Goal: Information Seeking & Learning: Learn about a topic

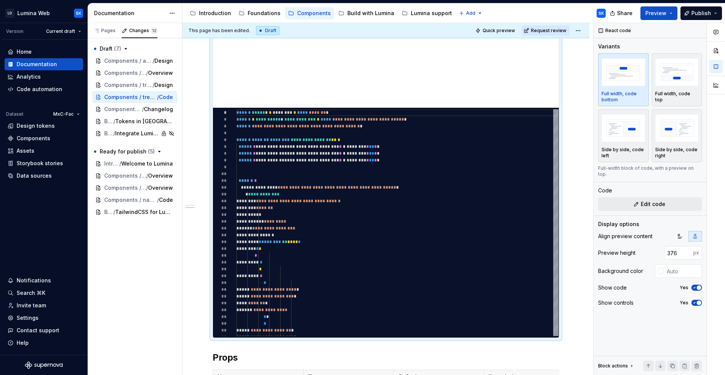
scroll to position [292, 0]
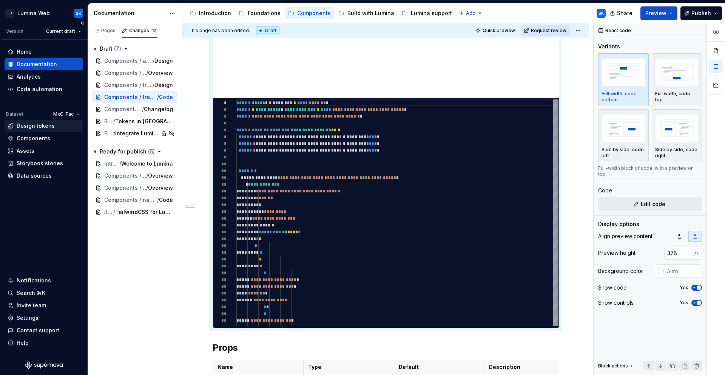
click at [37, 130] on div "Design tokens" at bounding box center [44, 126] width 79 height 12
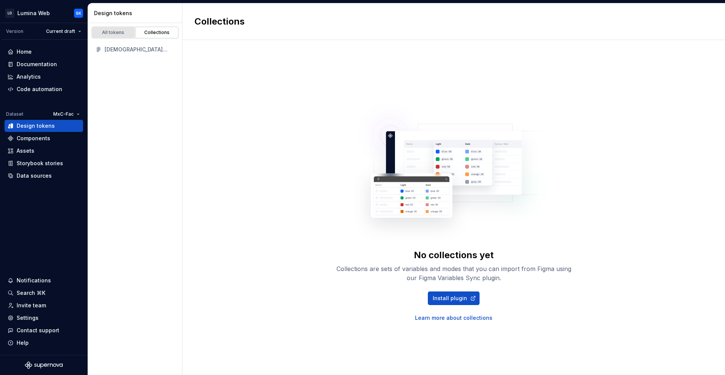
click at [121, 32] on div "All tokens" at bounding box center [113, 32] width 38 height 6
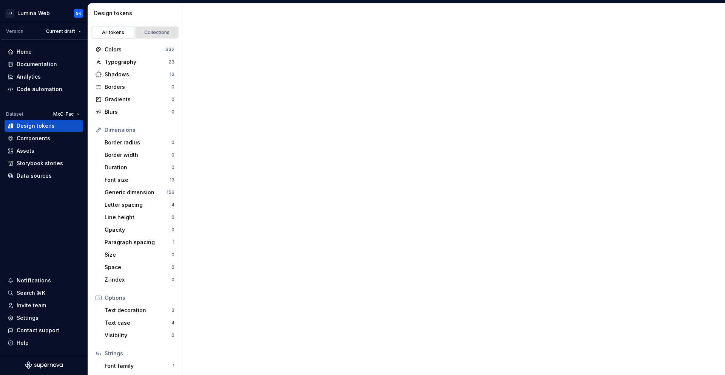
click at [154, 34] on div "Collections" at bounding box center [157, 32] width 38 height 6
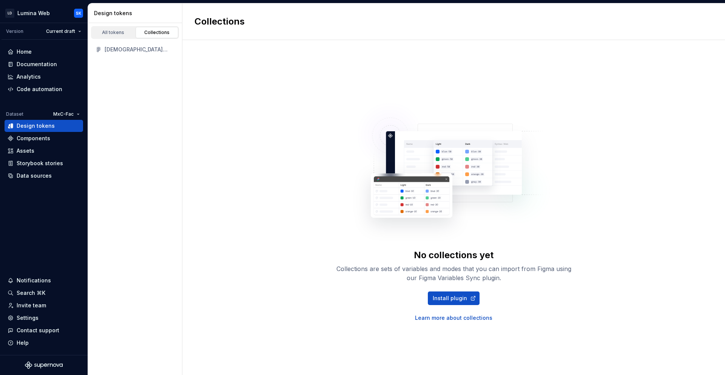
click at [140, 50] on div "[DEMOGRAPHIC_DATA] Web Tokens" at bounding box center [140, 50] width 70 height 8
click at [123, 52] on div "[DEMOGRAPHIC_DATA] Web Tokens" at bounding box center [140, 50] width 70 height 8
click at [123, 50] on div "[DEMOGRAPHIC_DATA] Web Tokens" at bounding box center [140, 50] width 70 height 8
click at [116, 35] on link "All tokens" at bounding box center [113, 32] width 43 height 11
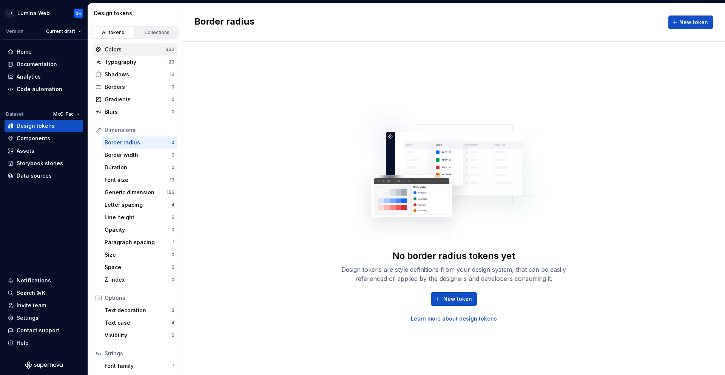
click at [136, 49] on div "Colors" at bounding box center [135, 50] width 61 height 8
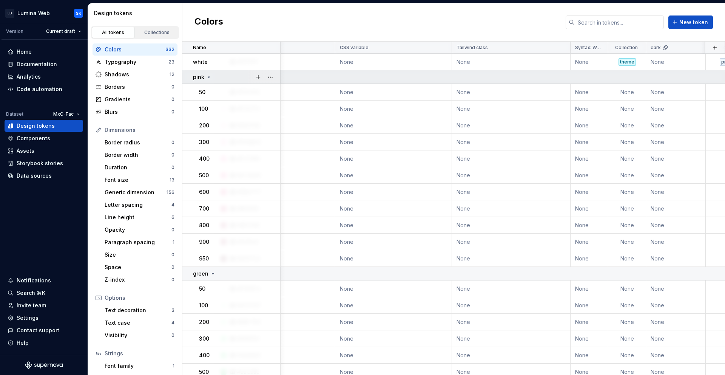
scroll to position [0, 74]
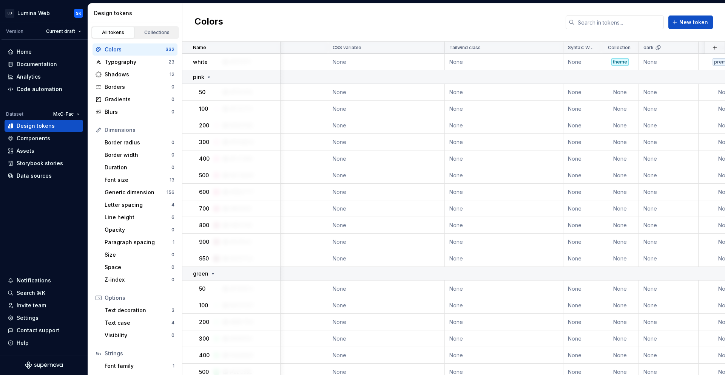
click at [627, 47] on html "LD Lumina Web SK Version Current draft Home Documentation Analytics Code automa…" at bounding box center [362, 187] width 725 height 375
click at [611, 31] on html "LD Lumina Web SK Version Current draft Home Documentation Analytics Code automa…" at bounding box center [362, 187] width 725 height 375
click at [619, 48] on icon at bounding box center [619, 48] width 6 height 6
click at [618, 47] on icon at bounding box center [619, 48] width 6 height 6
click at [620, 47] on icon at bounding box center [619, 48] width 6 height 6
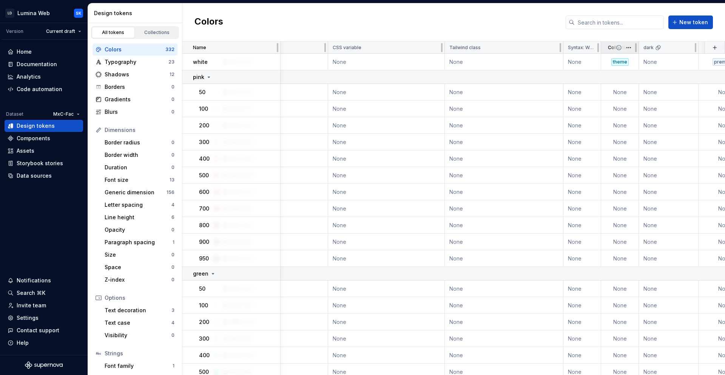
click at [620, 48] on icon at bounding box center [619, 48] width 6 height 6
drag, startPoint x: 636, startPoint y: 48, endPoint x: 645, endPoint y: 50, distance: 8.4
click at [645, 50] on div at bounding box center [645, 47] width 2 height 9
click at [628, 48] on icon at bounding box center [627, 48] width 6 height 6
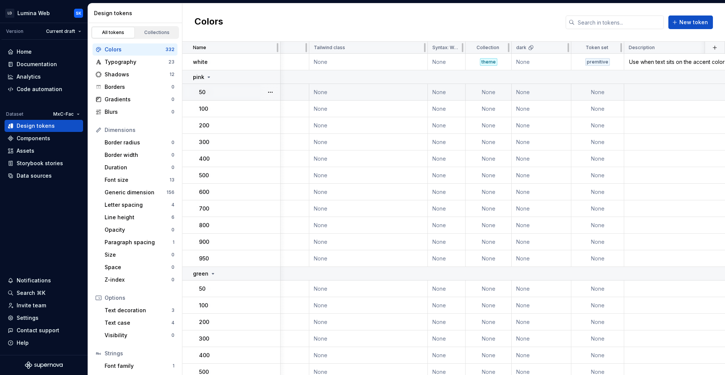
scroll to position [0, 287]
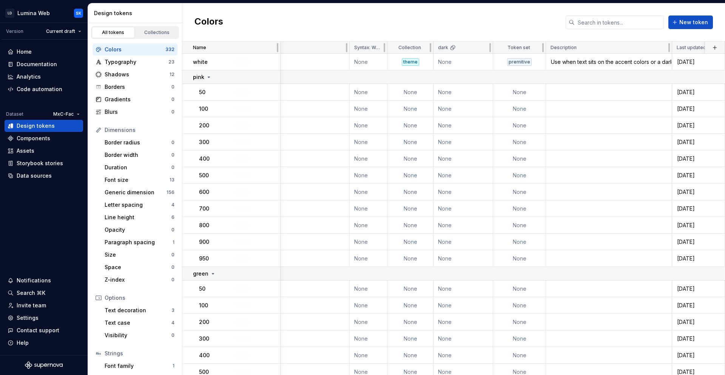
click at [423, 47] on html "LD Lumina Web SK Version Current draft Home Documentation Analytics Code automa…" at bounding box center [362, 187] width 725 height 375
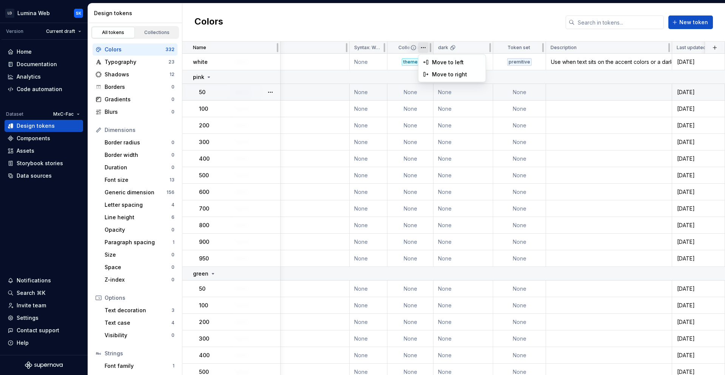
click at [404, 24] on html "LD Lumina Web SK Version Current draft Home Documentation Analytics Code automa…" at bounding box center [362, 187] width 725 height 375
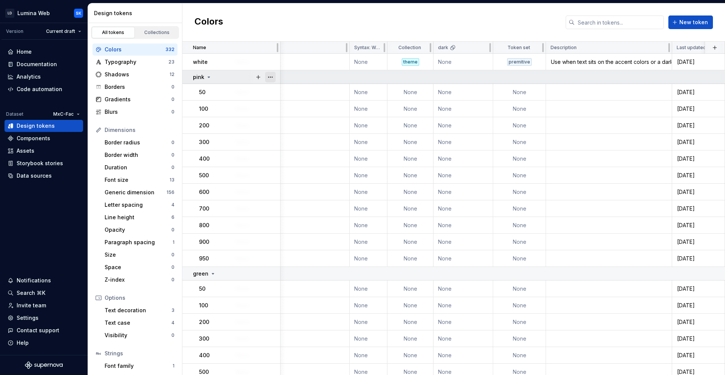
click at [272, 75] on button "button" at bounding box center [270, 77] width 11 height 11
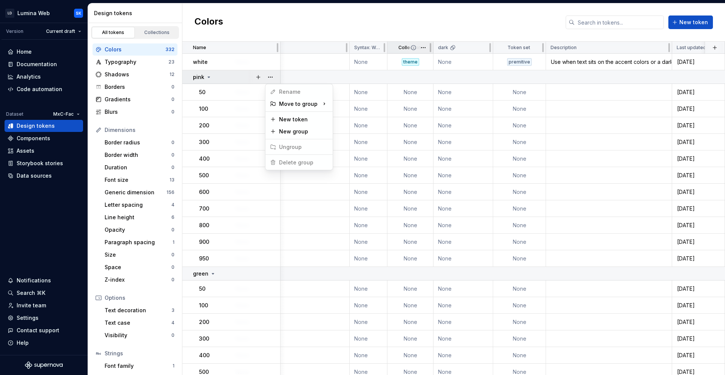
click at [404, 62] on html "LD Lumina Web SK Version Current draft Home Documentation Analytics Code automa…" at bounding box center [362, 187] width 725 height 375
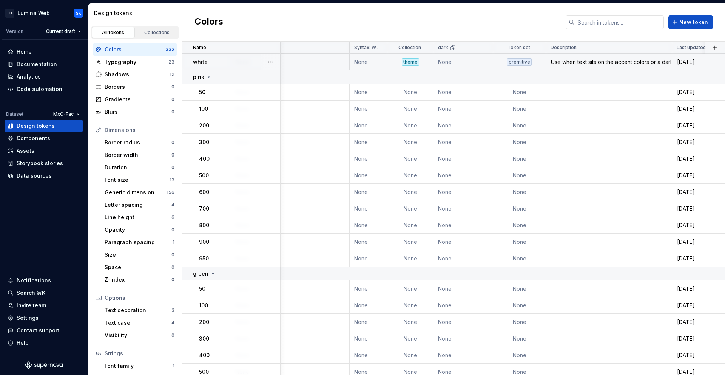
click at [412, 62] on div "theme" at bounding box center [410, 62] width 17 height 8
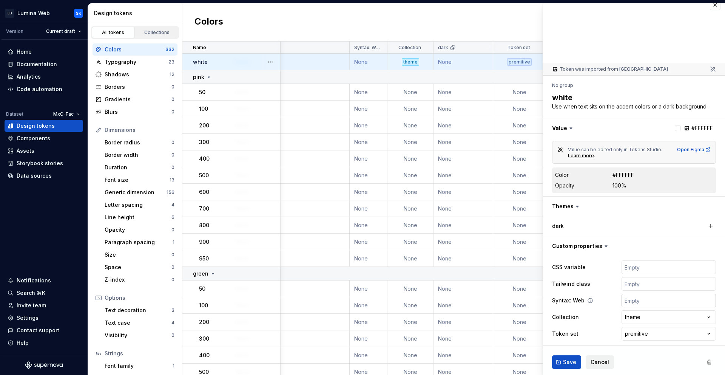
scroll to position [9, 0]
click at [649, 315] on html "LD Lumina Web SK Version Current draft Home Documentation Analytics Code automa…" at bounding box center [362, 187] width 725 height 375
type textarea "*"
click at [627, 344] on html "LD Lumina Web SK Version Current draft Home Documentation Analytics Code automa…" at bounding box center [362, 187] width 725 height 375
click at [606, 363] on ul "No internet connection. Reconnect to ensure all of your changes are synced. Suc…" at bounding box center [632, 369] width 186 height 12
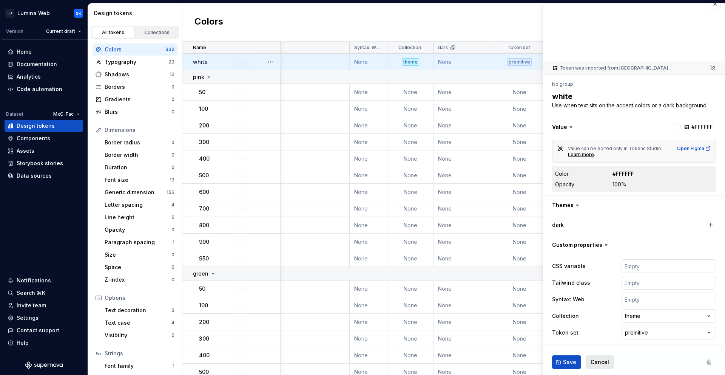
click at [600, 362] on span "Cancel" at bounding box center [600, 362] width 19 height 8
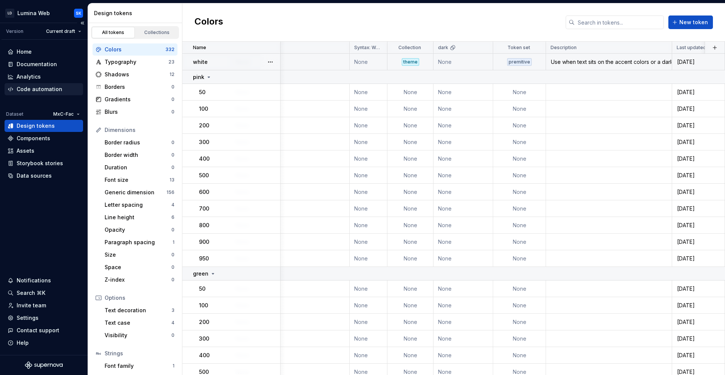
click at [48, 90] on div "Code automation" at bounding box center [40, 89] width 46 height 8
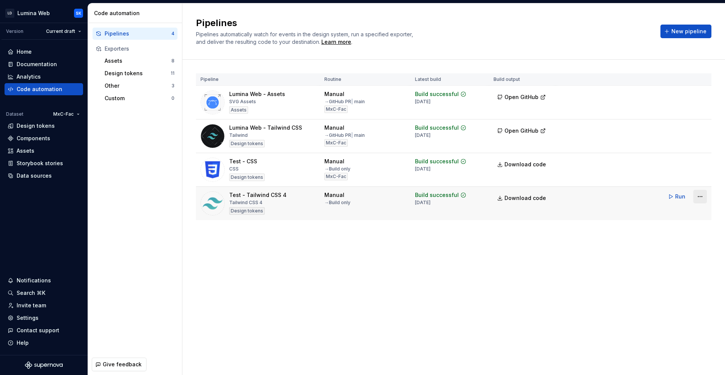
click at [705, 194] on html "LD Lumina Web SK Version Current draft Home Documentation Analytics Code automa…" at bounding box center [362, 187] width 725 height 375
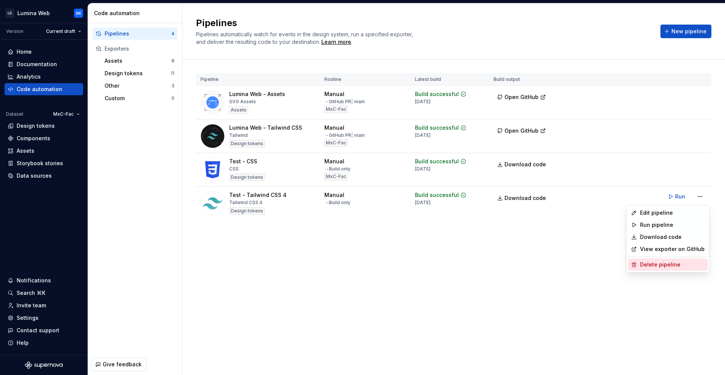
click at [691, 266] on div "Delete pipeline" at bounding box center [672, 265] width 65 height 8
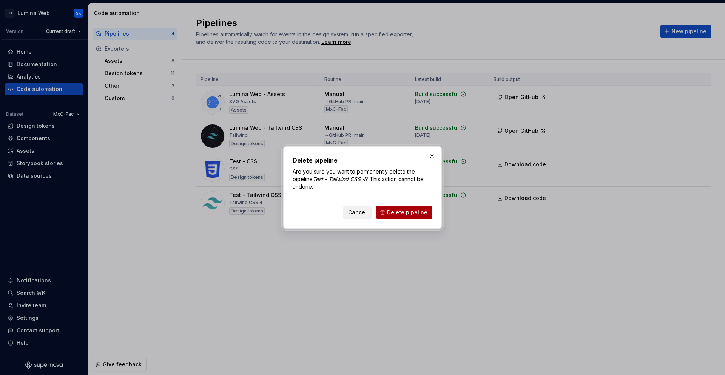
click at [411, 215] on span "Delete pipeline" at bounding box center [407, 212] width 40 height 8
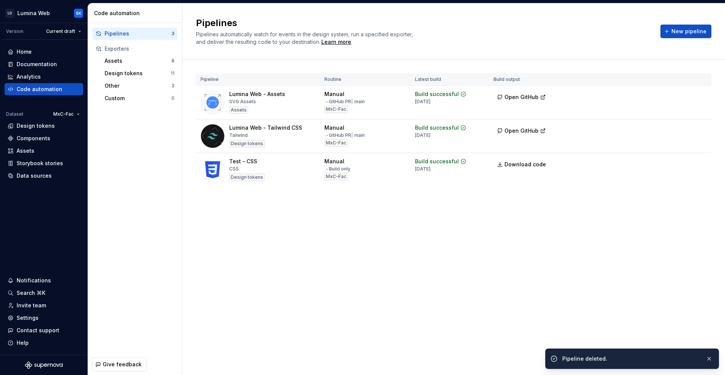
click at [703, 162] on html "LD Lumina Web SK Version Current draft Home Documentation Analytics Code automa…" at bounding box center [362, 187] width 725 height 375
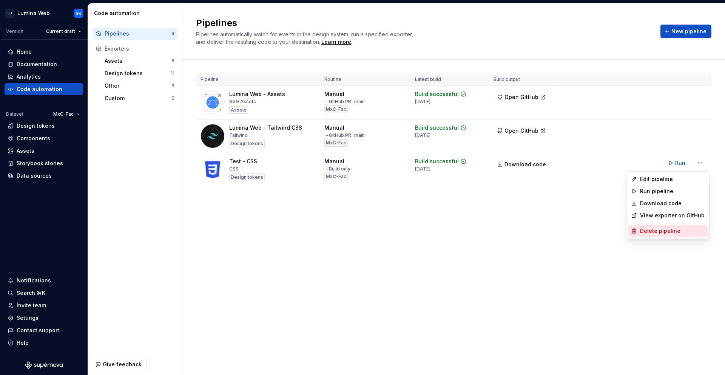
click at [688, 232] on div "Delete pipeline" at bounding box center [672, 231] width 65 height 8
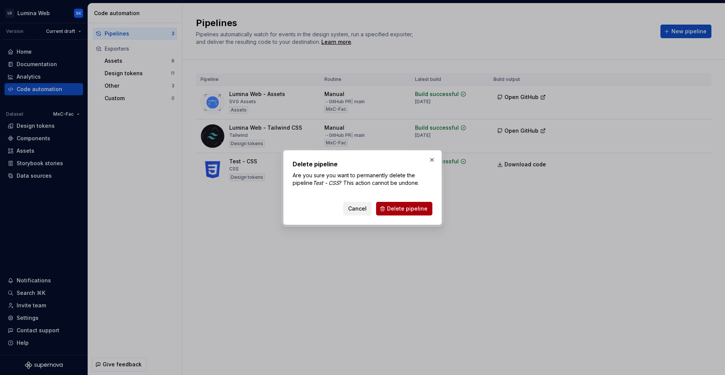
click at [409, 211] on span "Delete pipeline" at bounding box center [407, 209] width 40 height 8
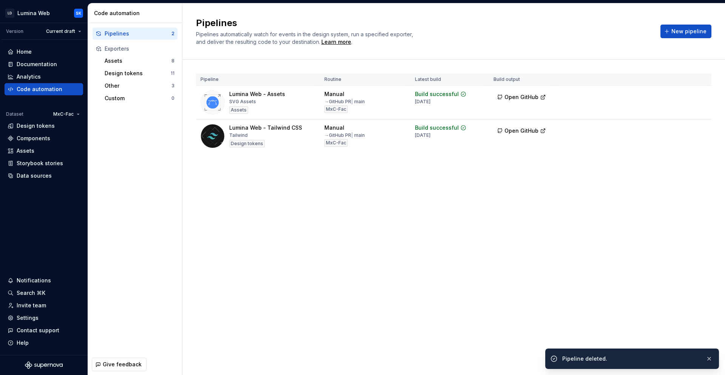
click at [573, 234] on div "Pipelines Pipelines automatically watch for events in the design system, run a …" at bounding box center [453, 188] width 543 height 371
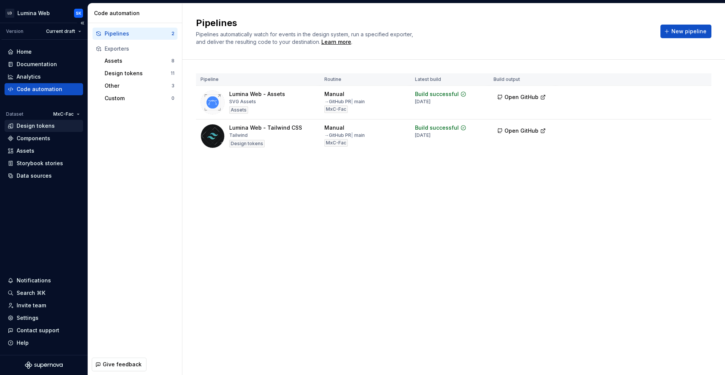
click at [43, 129] on div "Design tokens" at bounding box center [36, 126] width 38 height 8
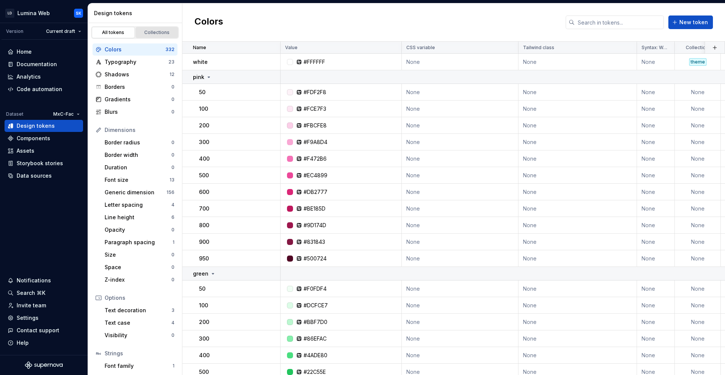
click at [148, 32] on div "Collections" at bounding box center [157, 32] width 38 height 6
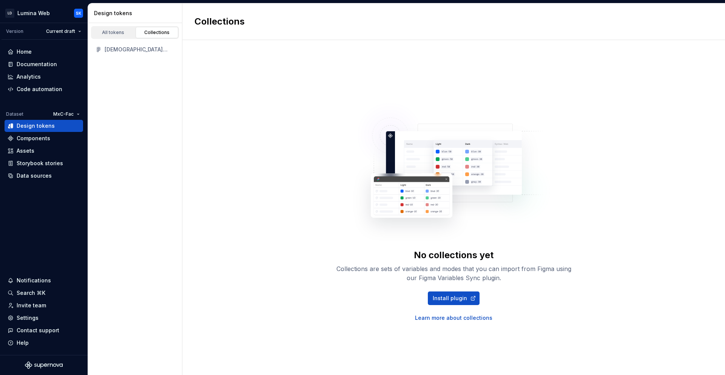
click at [131, 51] on div "[DEMOGRAPHIC_DATA] Web Tokens" at bounding box center [140, 50] width 70 height 8
click at [121, 29] on div "All tokens" at bounding box center [113, 32] width 38 height 6
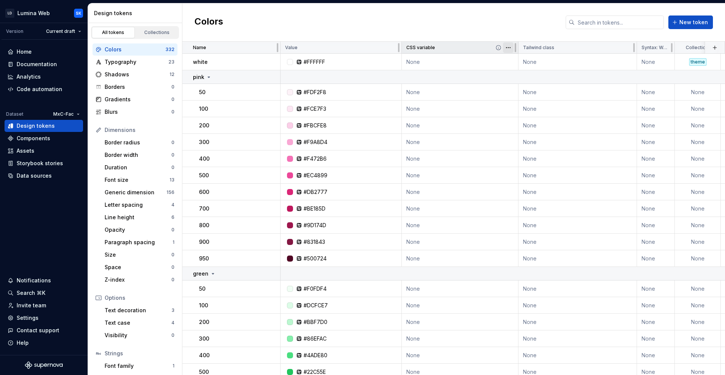
click at [504, 48] on html "LD Lumina Web SK Version Current draft Home Documentation Analytics Code automa…" at bounding box center [362, 187] width 725 height 375
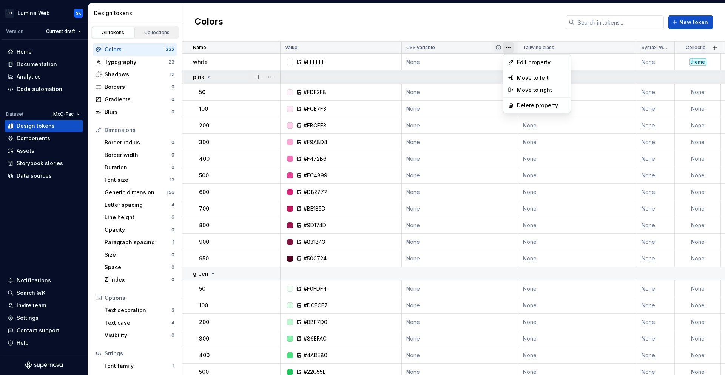
click at [446, 33] on html "LD Lumina Web SK Version Current draft Home Documentation Analytics Code automa…" at bounding box center [362, 187] width 725 height 375
click at [210, 77] on icon at bounding box center [209, 77] width 6 height 6
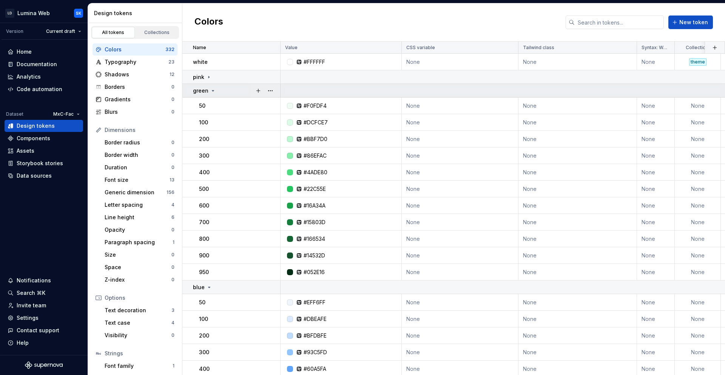
click at [210, 87] on div "green" at bounding box center [204, 91] width 23 height 8
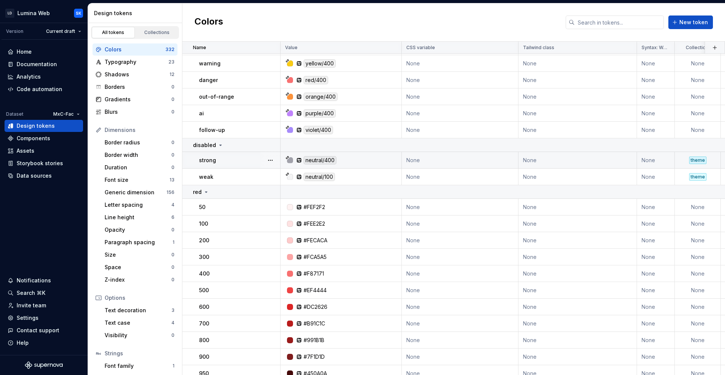
scroll to position [4430, 0]
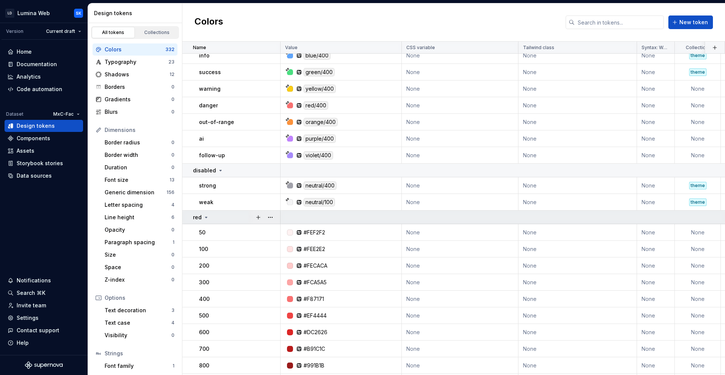
drag, startPoint x: 205, startPoint y: 218, endPoint x: 220, endPoint y: 216, distance: 14.5
click at [206, 218] on icon at bounding box center [206, 217] width 6 height 6
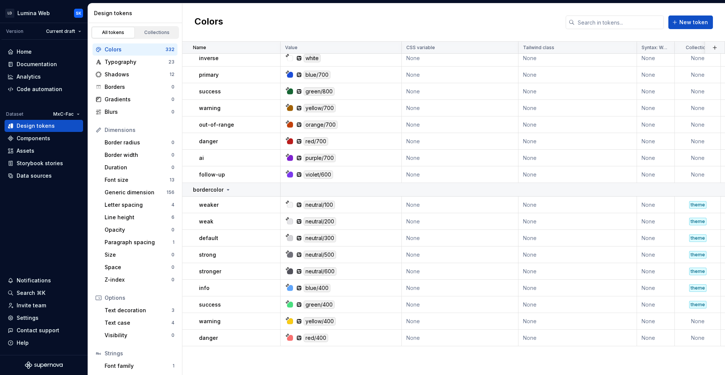
scroll to position [3884, 0]
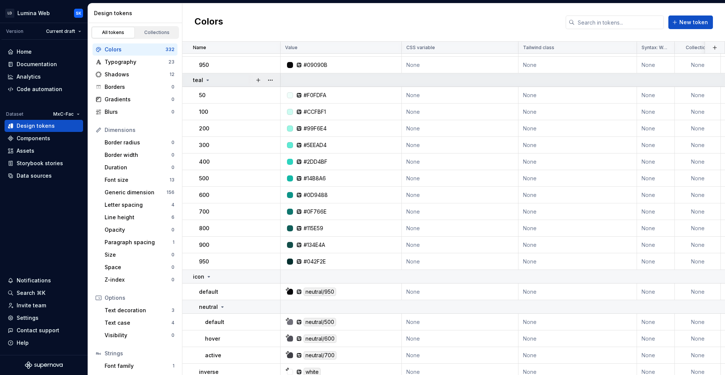
drag, startPoint x: 204, startPoint y: 82, endPoint x: 210, endPoint y: 82, distance: 5.7
click at [205, 82] on icon at bounding box center [208, 80] width 6 height 6
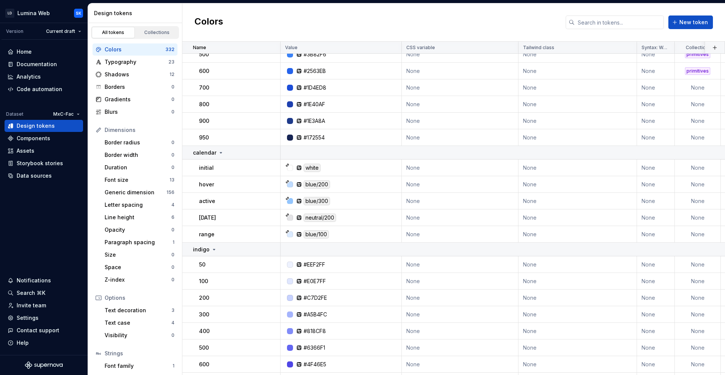
scroll to position [0, 0]
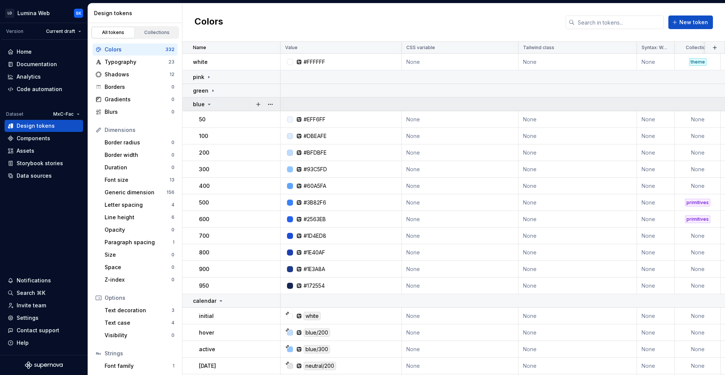
click at [226, 109] on td "blue" at bounding box center [231, 104] width 98 height 14
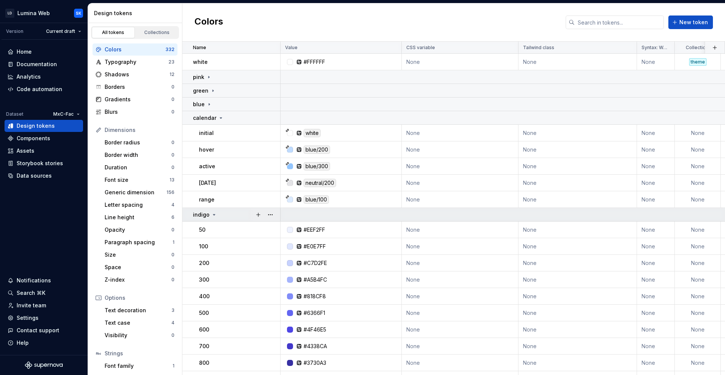
click at [228, 209] on td "indigo" at bounding box center [231, 215] width 98 height 14
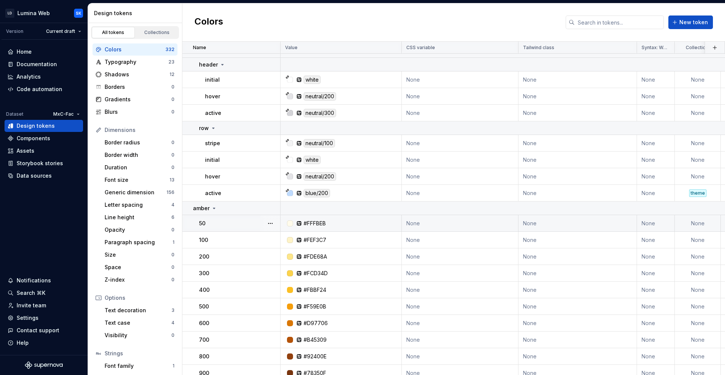
scroll to position [192, 0]
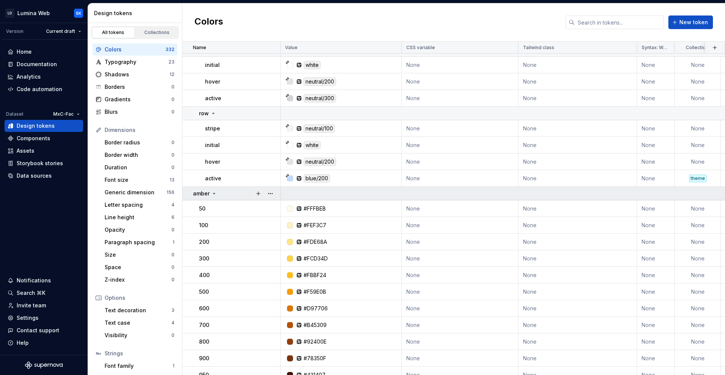
click at [225, 190] on div "amber" at bounding box center [236, 194] width 87 height 8
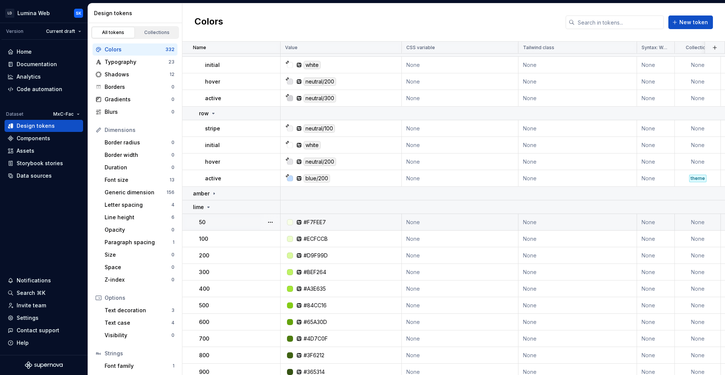
scroll to position [318, 0]
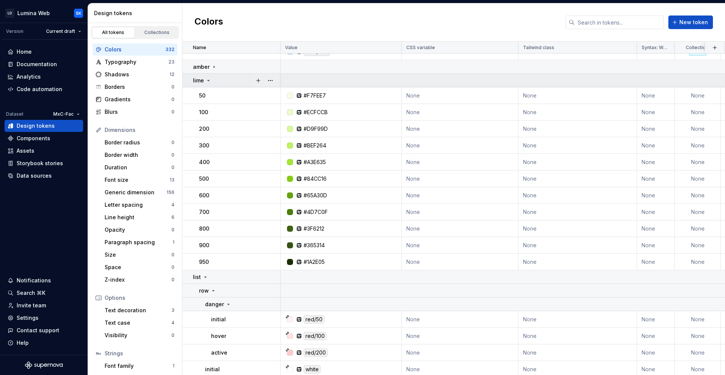
click at [219, 83] on div "lime" at bounding box center [236, 81] width 87 height 8
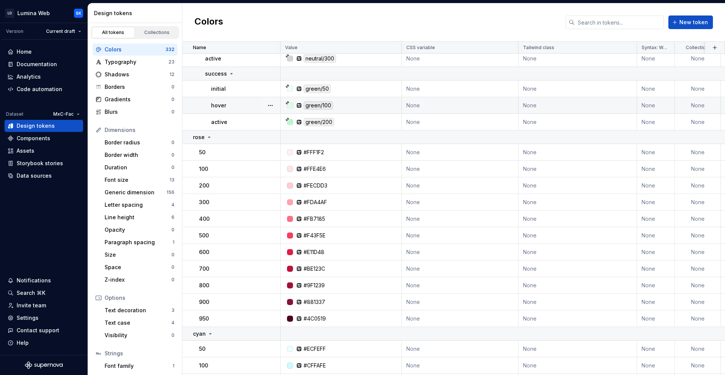
scroll to position [446, 0]
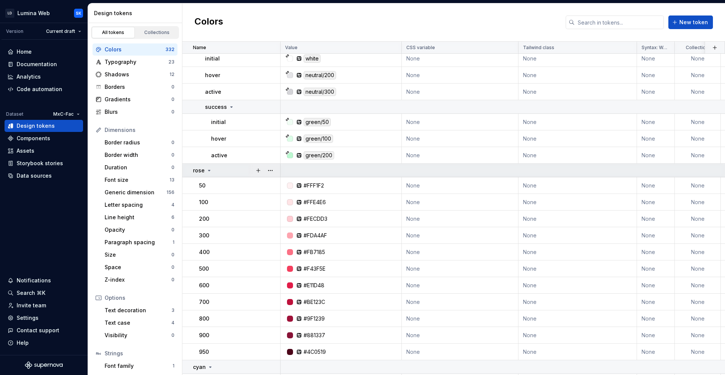
click at [225, 170] on div "rose" at bounding box center [236, 171] width 87 height 8
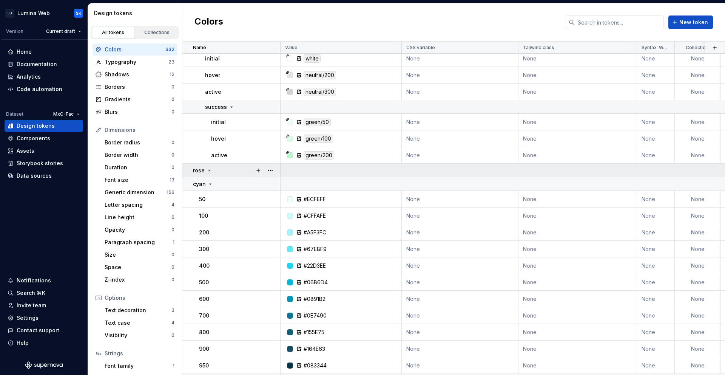
scroll to position [480, 0]
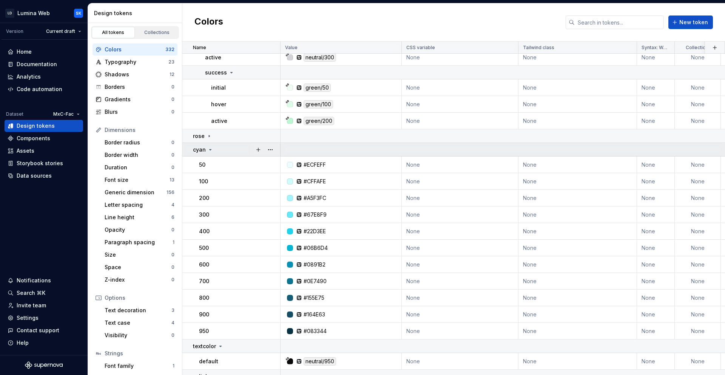
click at [222, 149] on div "cyan" at bounding box center [236, 150] width 87 height 8
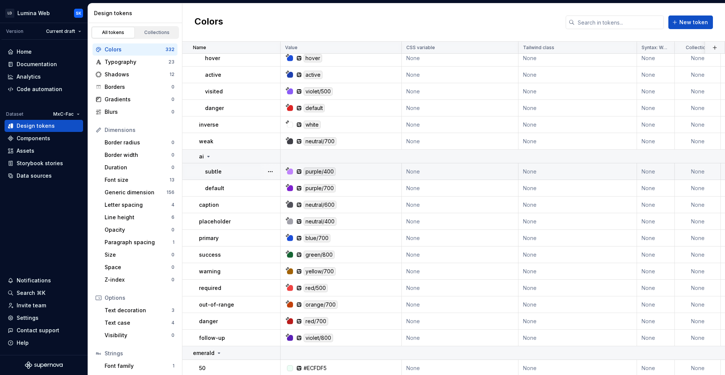
scroll to position [812, 0]
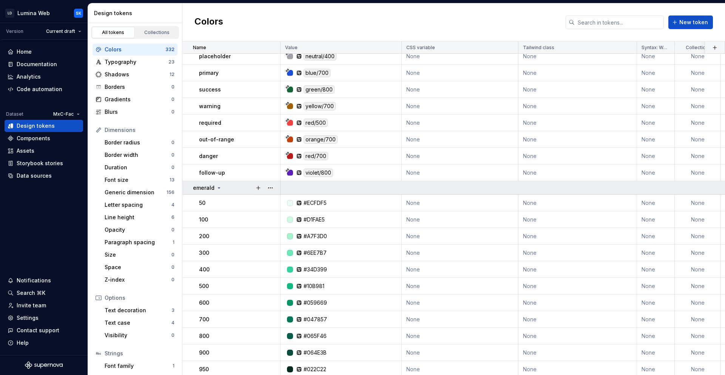
click at [237, 184] on div "emerald" at bounding box center [236, 188] width 87 height 8
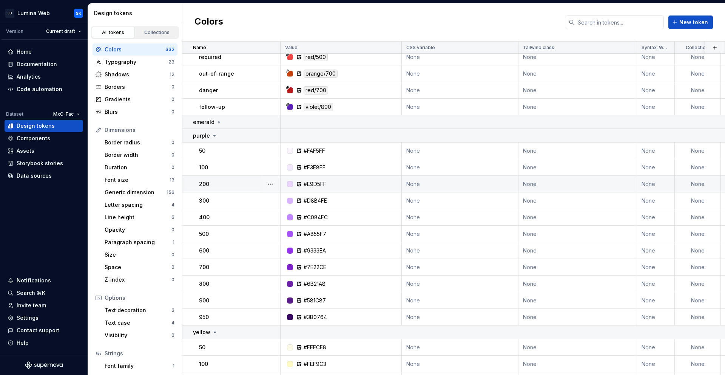
scroll to position [878, 0]
click at [220, 135] on div "purple" at bounding box center [236, 136] width 87 height 8
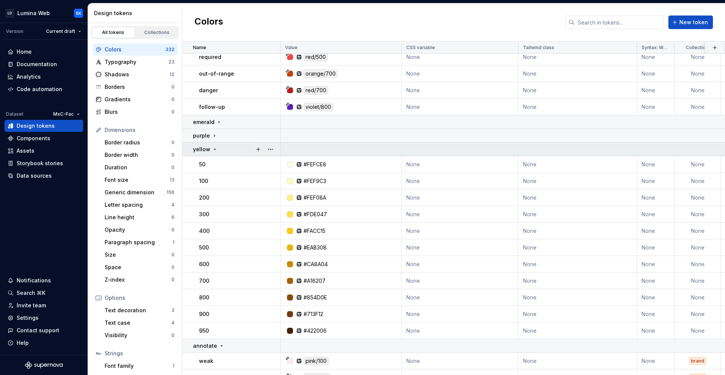
click at [224, 149] on div "yellow" at bounding box center [236, 149] width 87 height 8
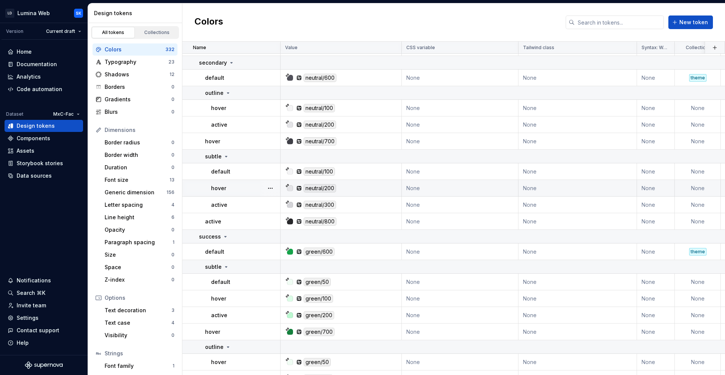
scroll to position [1700, 0]
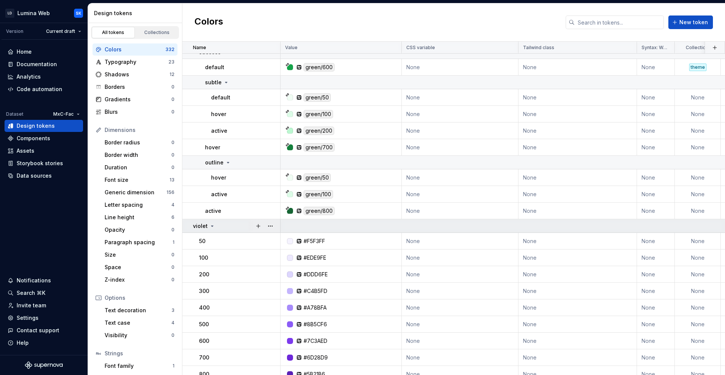
click at [232, 222] on div "violet" at bounding box center [236, 226] width 87 height 8
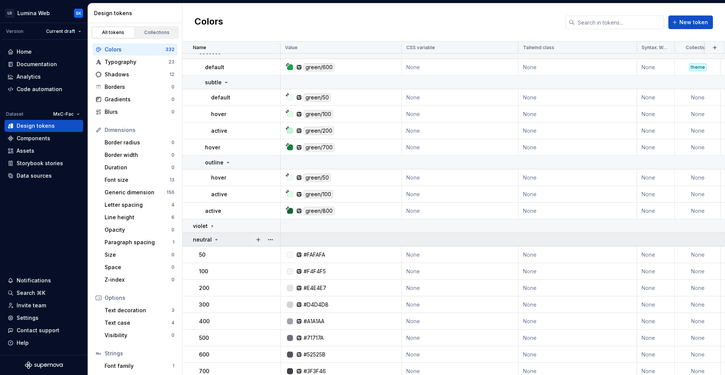
click at [230, 237] on div "neutral" at bounding box center [236, 240] width 87 height 8
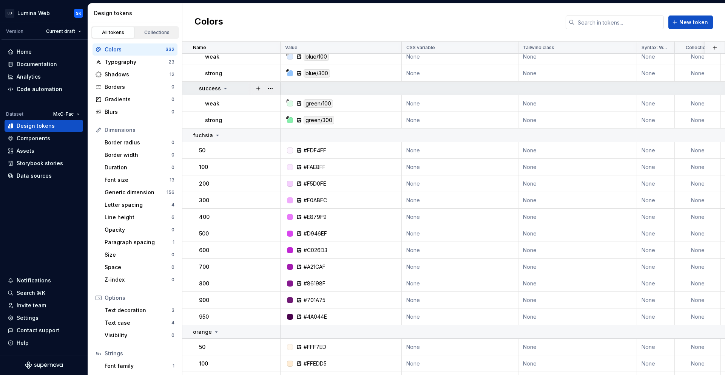
scroll to position [2916, 0]
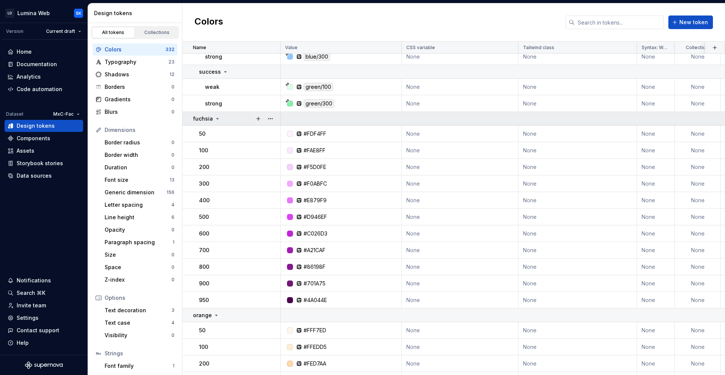
click at [206, 119] on p "fuchsia" at bounding box center [203, 119] width 20 height 8
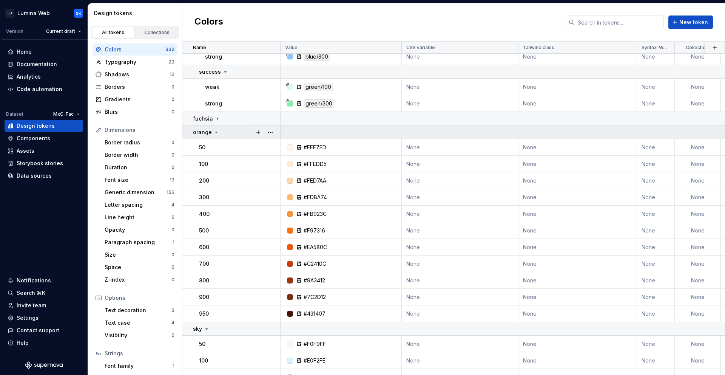
click at [216, 132] on icon at bounding box center [216, 132] width 6 height 6
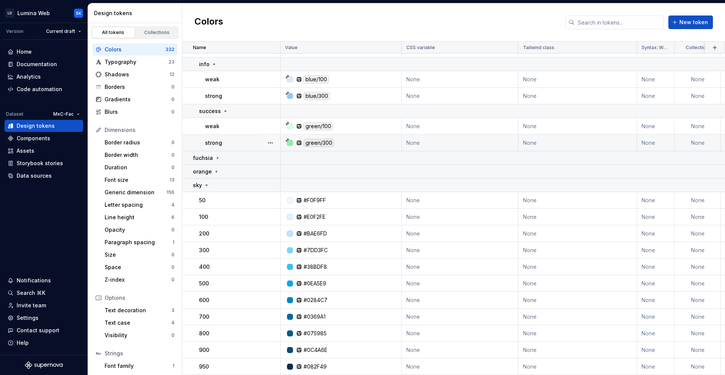
scroll to position [2881, 0]
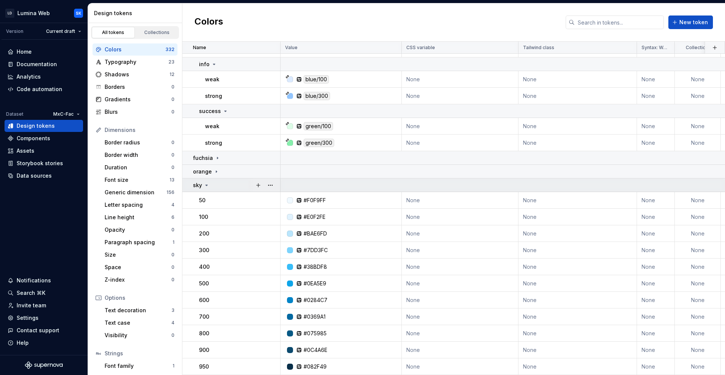
click at [215, 183] on div "sky" at bounding box center [236, 185] width 87 height 8
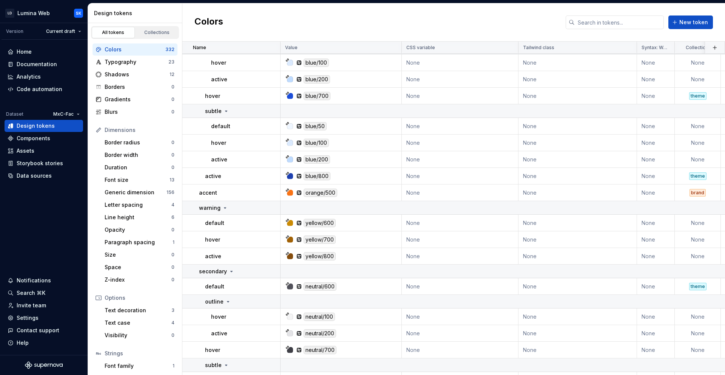
scroll to position [1455, 0]
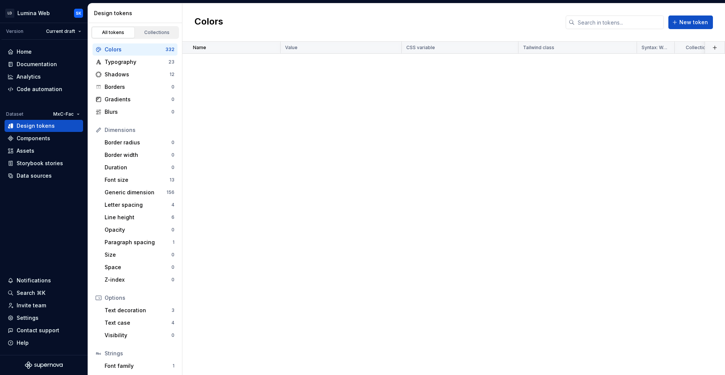
scroll to position [1455, 0]
